Goal: Task Accomplishment & Management: Manage account settings

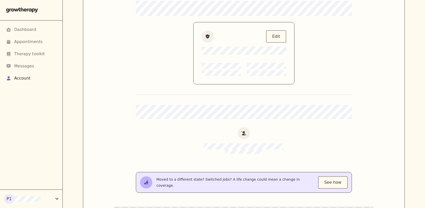
scroll to position [60, 0]
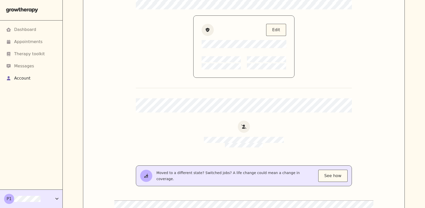
click at [55, 199] on div "P1" at bounding box center [29, 199] width 51 height 10
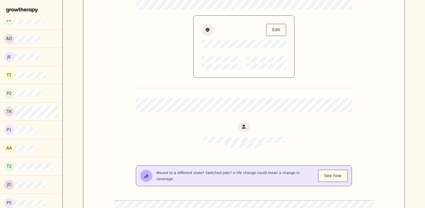
scroll to position [4318, 0]
